Goal: Task Accomplishment & Management: Use online tool/utility

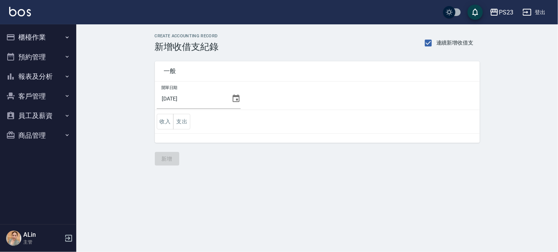
click at [43, 35] on button "櫃檯作業" at bounding box center [38, 37] width 70 height 20
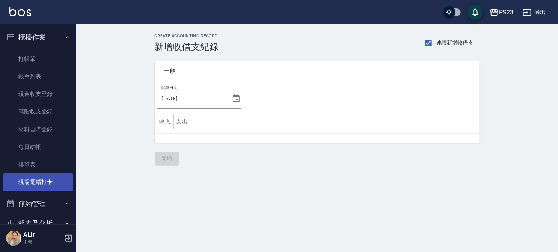
drag, startPoint x: 43, startPoint y: 180, endPoint x: 47, endPoint y: 177, distance: 4.1
click at [44, 180] on link "現場電腦打卡" at bounding box center [38, 182] width 70 height 18
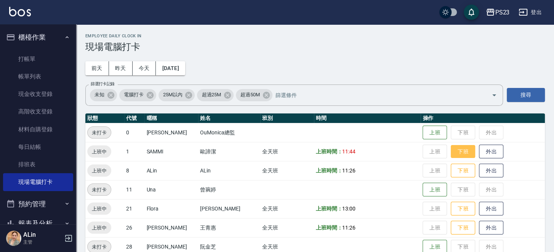
drag, startPoint x: 451, startPoint y: 149, endPoint x: 450, endPoint y: 178, distance: 28.3
click at [451, 150] on button "下班" at bounding box center [463, 152] width 24 height 14
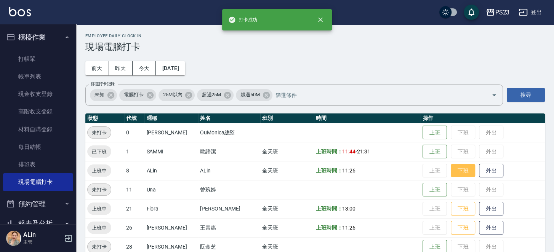
click at [460, 169] on button "下班" at bounding box center [463, 170] width 24 height 13
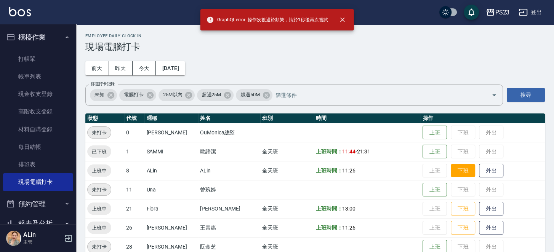
click at [461, 169] on button "下班" at bounding box center [463, 170] width 24 height 13
click at [455, 208] on button "下班" at bounding box center [463, 208] width 24 height 13
click at [456, 171] on button "下班" at bounding box center [463, 170] width 24 height 13
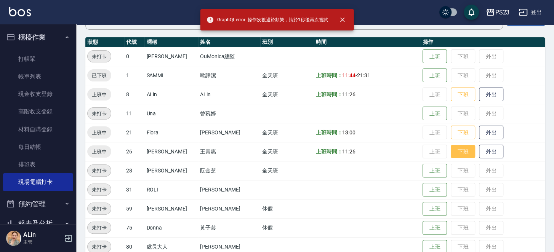
drag, startPoint x: 448, startPoint y: 152, endPoint x: 452, endPoint y: 151, distance: 4.3
click at [451, 152] on button "下班" at bounding box center [463, 151] width 24 height 13
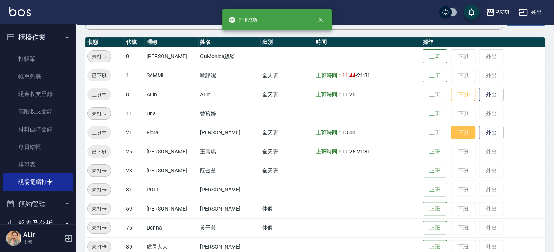
click at [461, 131] on button "下班" at bounding box center [463, 132] width 24 height 13
click at [451, 96] on button "下班" at bounding box center [463, 94] width 24 height 13
